Goal: Transaction & Acquisition: Purchase product/service

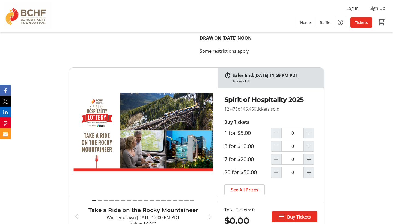
scroll to position [2414, 0]
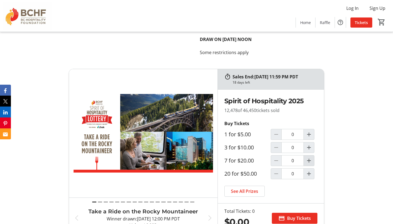
click at [309, 157] on mat-icon "Increment by one" at bounding box center [309, 160] width 7 height 7
type input "1"
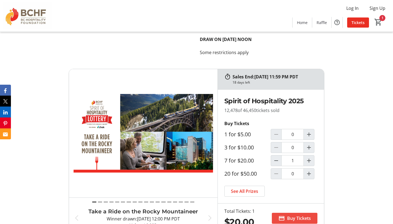
click at [293, 215] on span "Buy Tickets" at bounding box center [299, 218] width 24 height 7
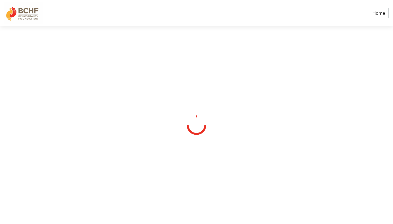
select select "CA"
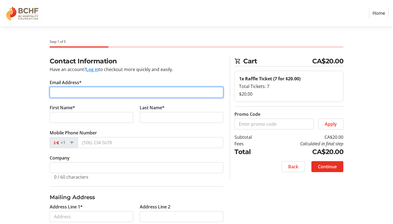
type input "g"
click at [75, 92] on input "Email Address*" at bounding box center [137, 92] width 174 height 11
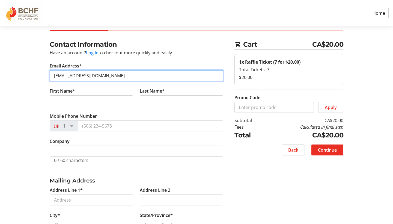
scroll to position [15, 0]
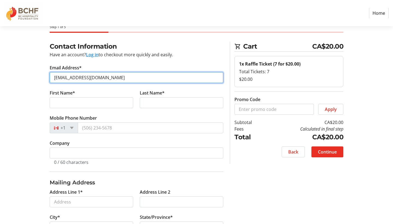
type input "[EMAIL_ADDRESS][DOMAIN_NAME]"
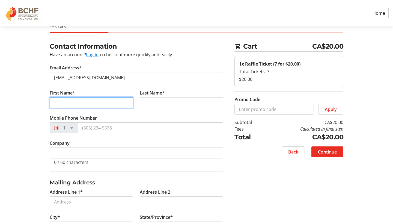
type input "g"
type input "[PERSON_NAME]"
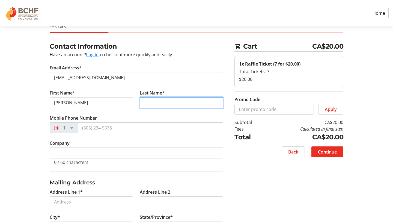
type input "Pacholzuk"
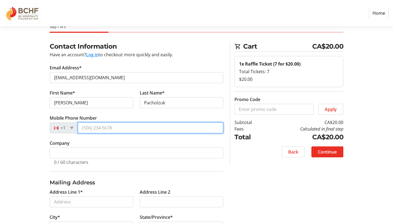
type input "[PHONE_NUMBER]"
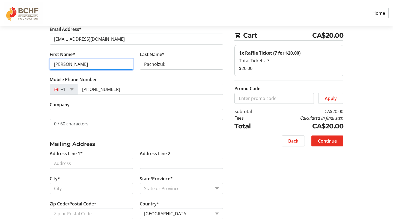
scroll to position [53, 0]
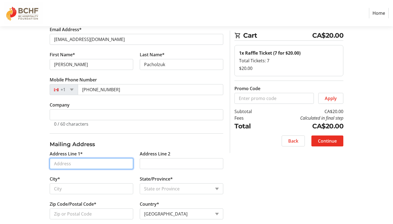
click at [124, 163] on input "Address Line 1*" at bounding box center [92, 163] width 84 height 11
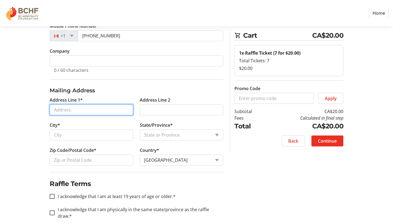
scroll to position [108, 0]
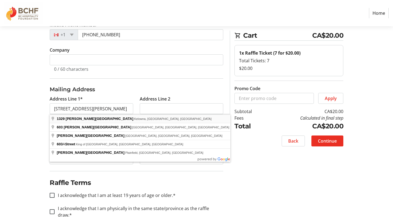
type input "[STREET_ADDRESS][PERSON_NAME]"
type input "Kelowna"
select select "BC"
type input "V1Y 9X5"
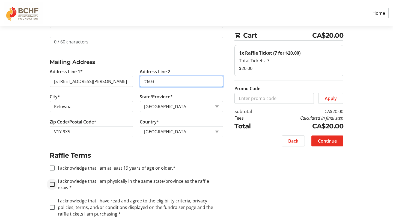
scroll to position [135, 0]
type input "#603"
click at [52, 166] on input "I acknowledge that I am at least 19 years of age or older.*" at bounding box center [52, 168] width 5 height 5
checkbox input "true"
click at [52, 182] on input "I acknowledge that I am physically in the same state/province as the raffle dra…" at bounding box center [52, 184] width 5 height 5
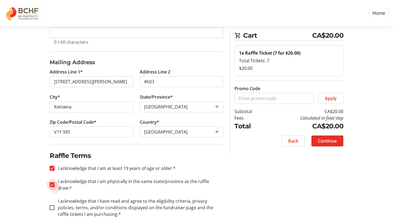
checkbox input "true"
click at [51, 205] on input "I acknowledge that I have read and agree to the eligibility criteria, privacy p…" at bounding box center [52, 207] width 5 height 5
checkbox input "true"
click at [332, 140] on span "Continue" at bounding box center [327, 141] width 19 height 7
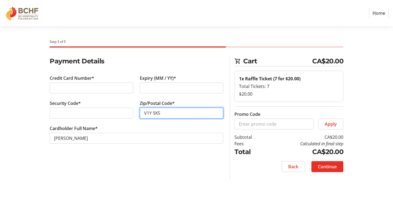
type input "V1Y 9X5"
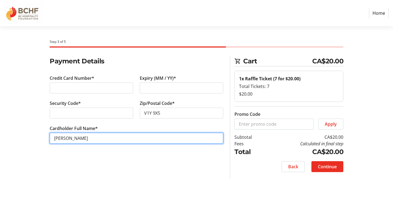
drag, startPoint x: 112, startPoint y: 136, endPoint x: 0, endPoint y: 136, distance: 111.6
click at [0, 136] on section "Step 3 of 5 Cart CA$20.00 1x Raffle Ticket (7 for $20.00) Total Tickets: 7 $20.…" at bounding box center [196, 125] width 393 height 198
type input "[PERSON_NAME]"
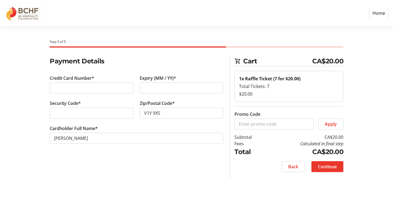
click at [327, 167] on span "Continue" at bounding box center [327, 166] width 19 height 7
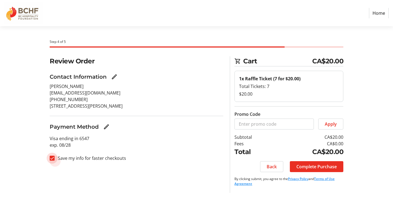
click at [52, 157] on input "Save my info for faster checkouts" at bounding box center [52, 158] width 5 height 5
checkbox input "false"
click at [317, 164] on span "Complete Purchase" at bounding box center [316, 166] width 40 height 7
